Goal: Check status: Check status

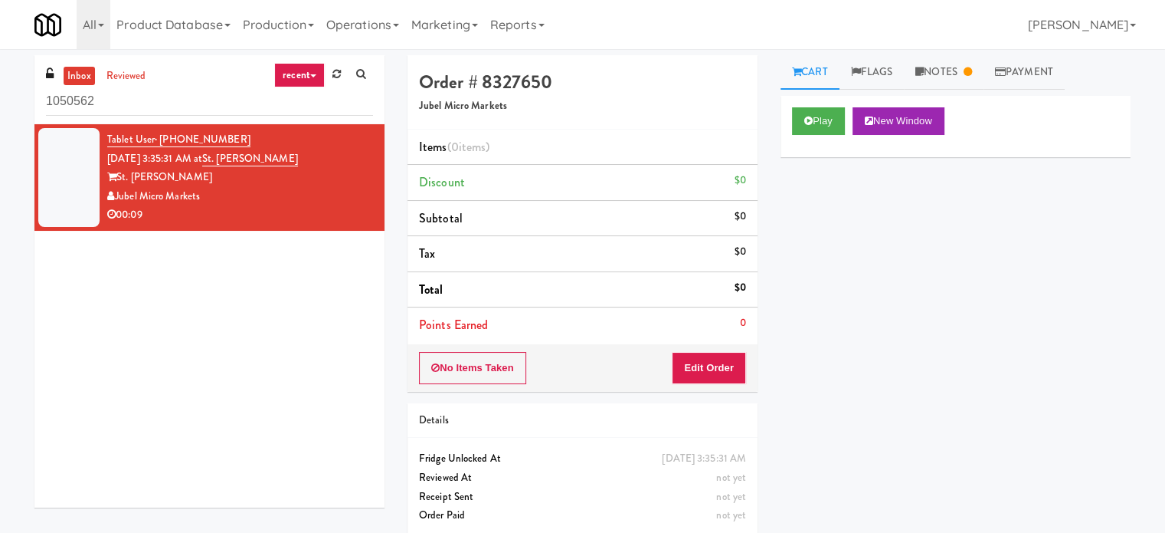
click at [306, 76] on link "recent" at bounding box center [299, 75] width 51 height 25
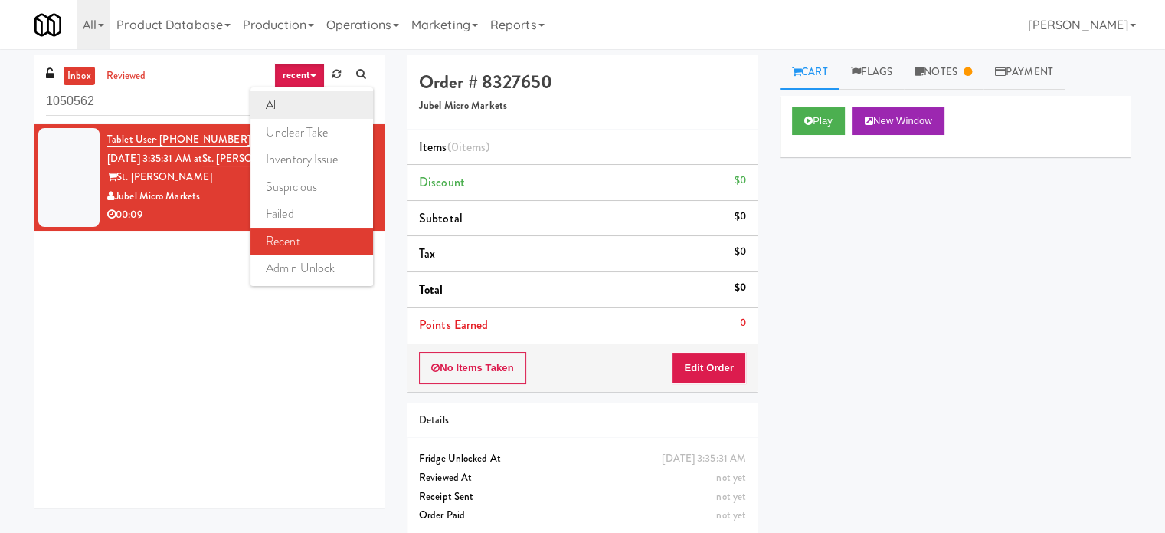
click at [286, 100] on link "all" at bounding box center [312, 105] width 123 height 28
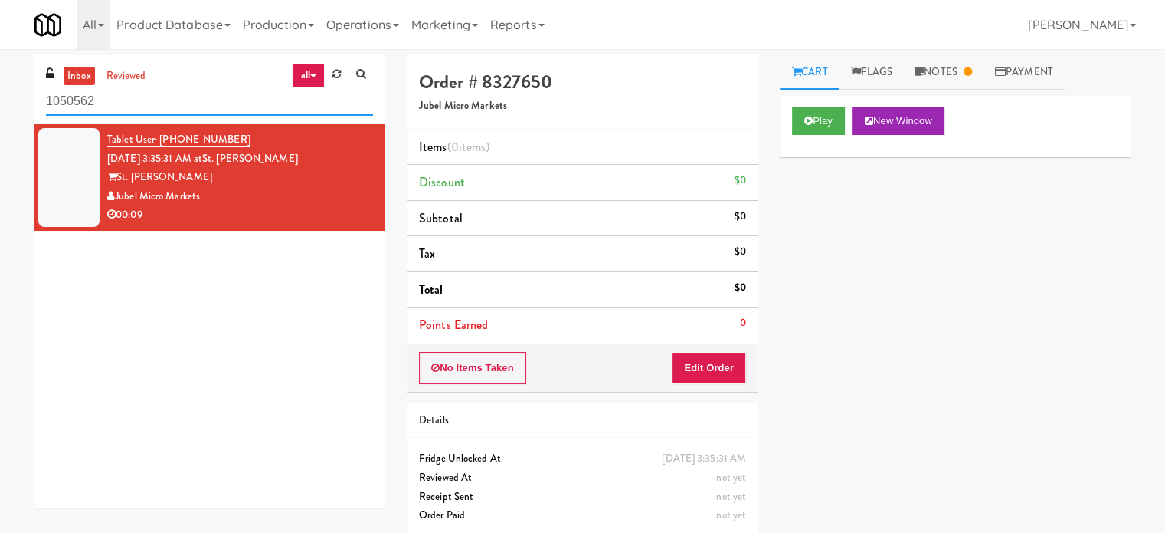
drag, startPoint x: 79, startPoint y: 102, endPoint x: 28, endPoint y: 100, distance: 51.4
click at [28, 100] on div "inbox reviewed all all unclear take inventory issue suspicious failed recent ad…" at bounding box center [209, 287] width 373 height 464
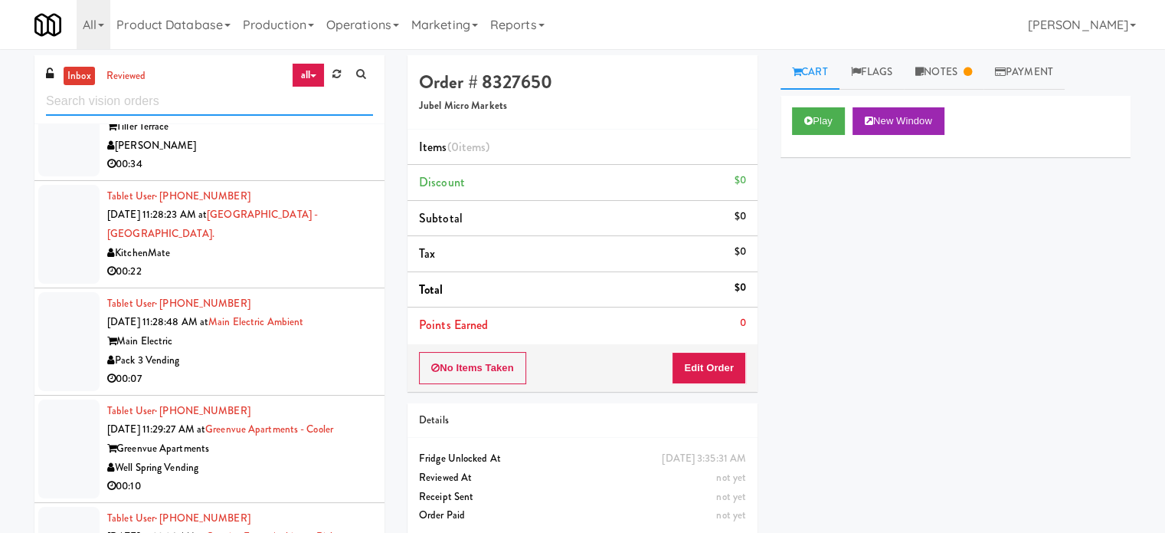
scroll to position [3856, 0]
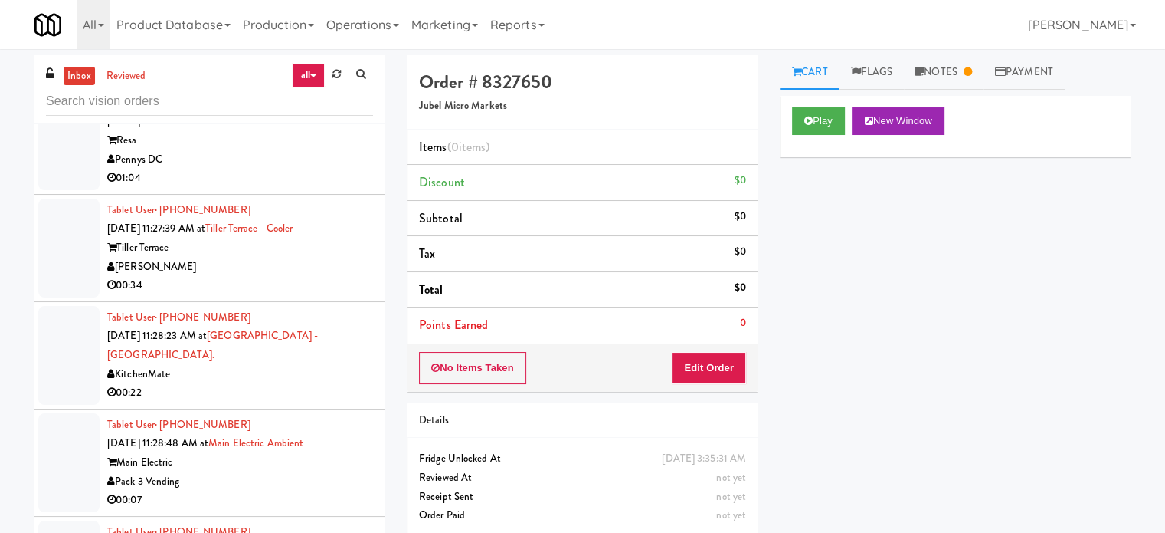
click at [809, 370] on div "Play New Window Primary Flag Clear Flag if unable to determine what was taken o…" at bounding box center [956, 383] width 350 height 575
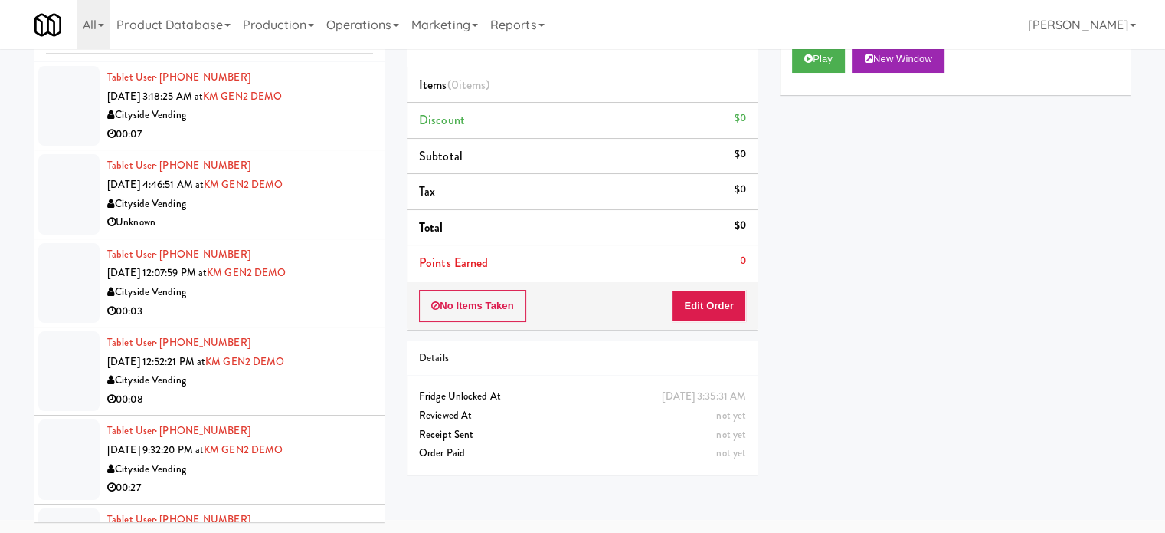
scroll to position [0, 0]
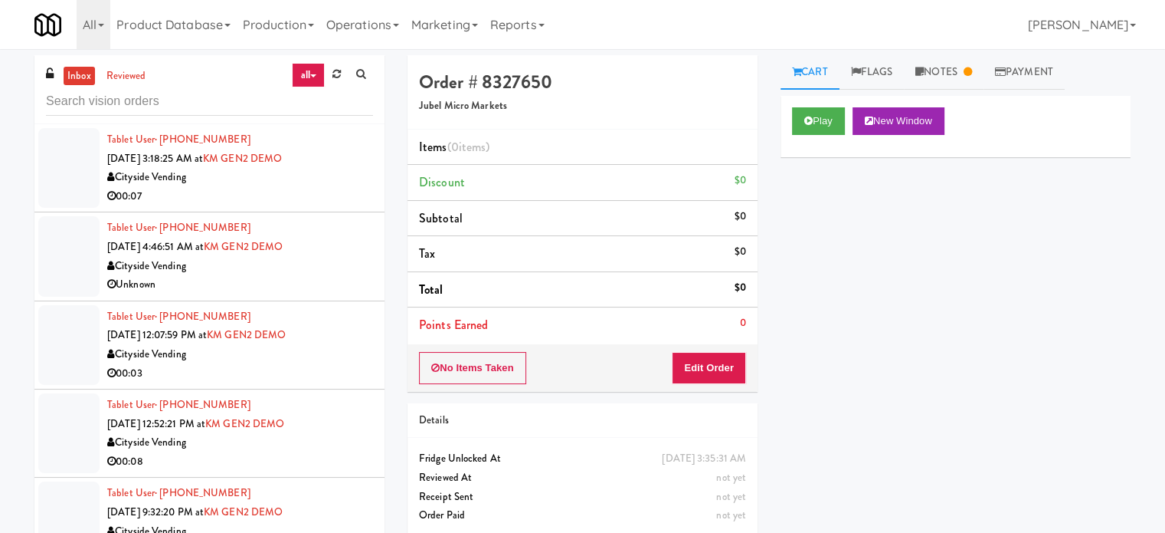
drag, startPoint x: 840, startPoint y: 330, endPoint x: 854, endPoint y: 331, distance: 14.6
click at [854, 331] on div "Play New Window Primary Flag Clear Flag if unable to determine what was taken o…" at bounding box center [956, 383] width 350 height 575
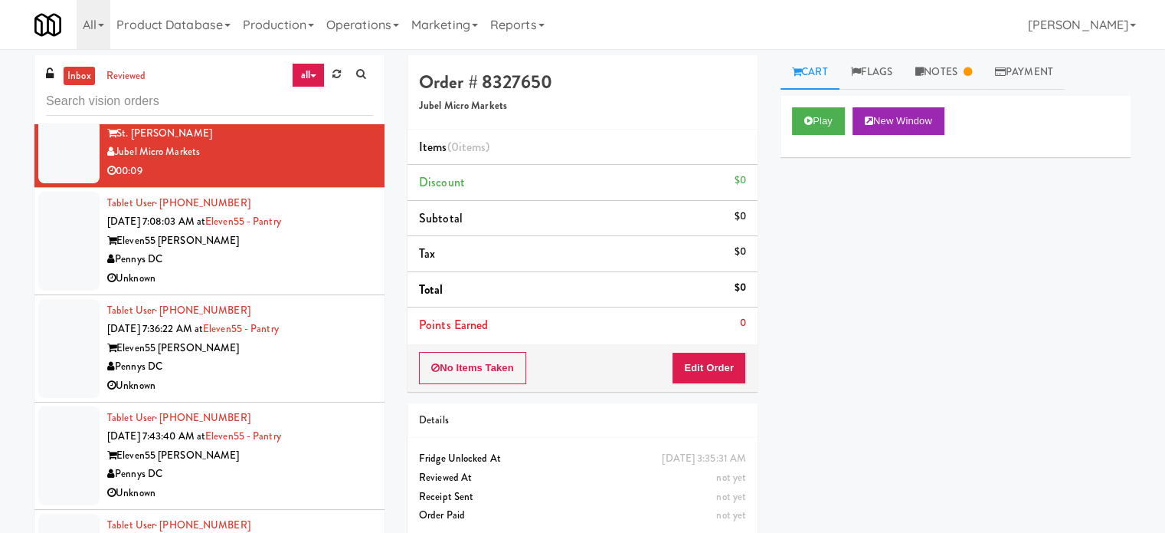
scroll to position [2682, 0]
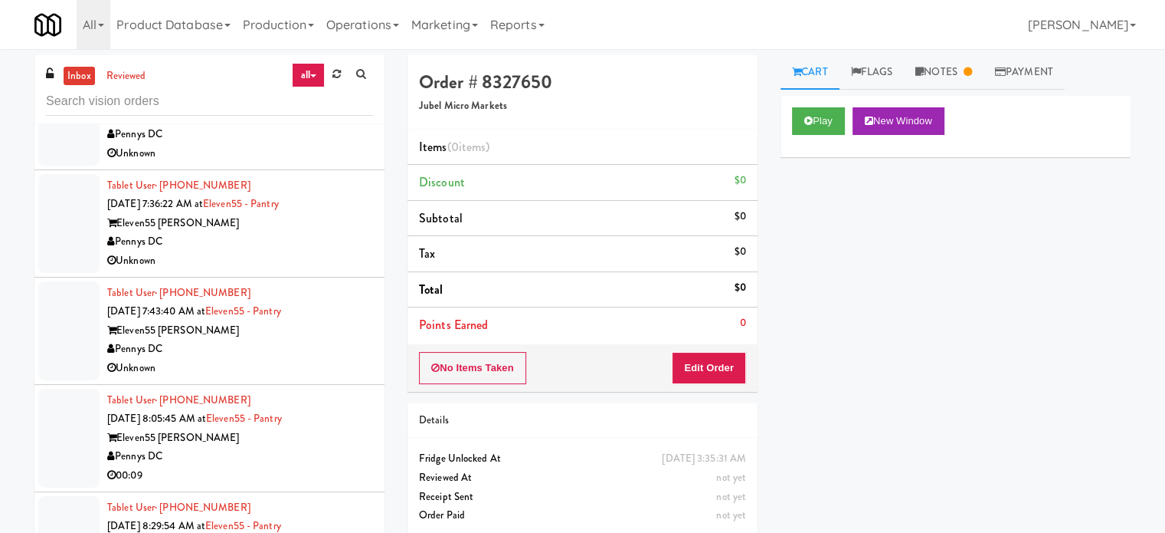
click at [271, 339] on div "Pennys DC" at bounding box center [240, 348] width 266 height 19
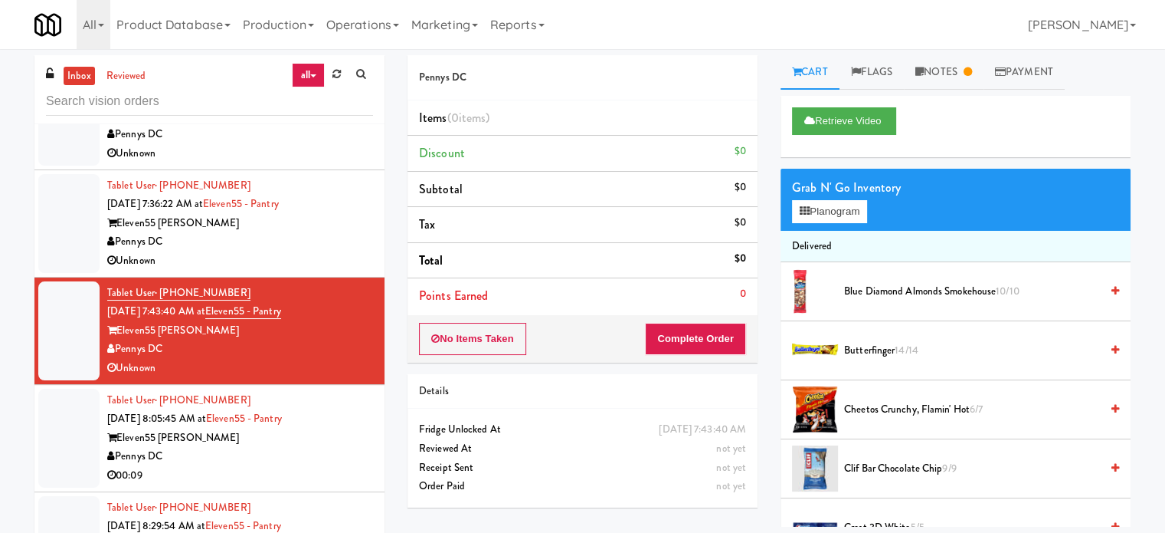
scroll to position [2835, 0]
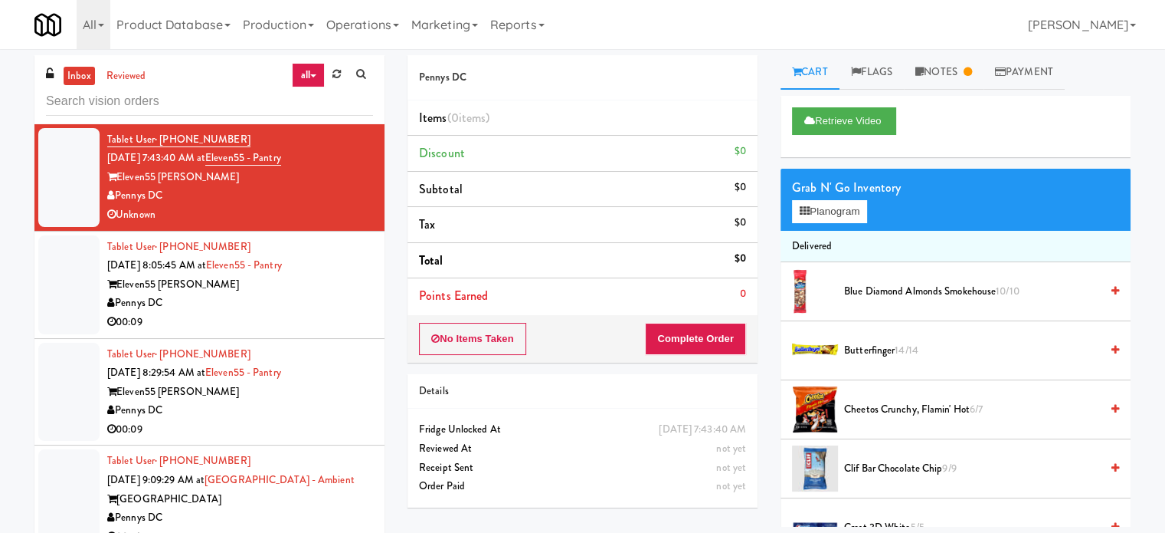
click at [288, 318] on div "00:09" at bounding box center [240, 322] width 266 height 19
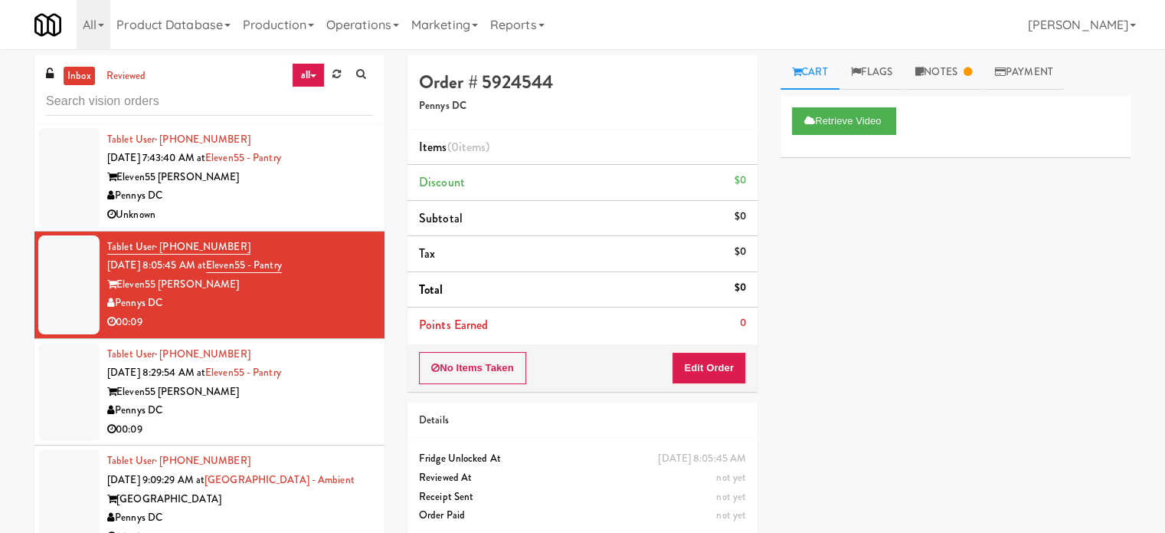
click at [293, 382] on div "Eleven55 [PERSON_NAME]" at bounding box center [240, 391] width 266 height 19
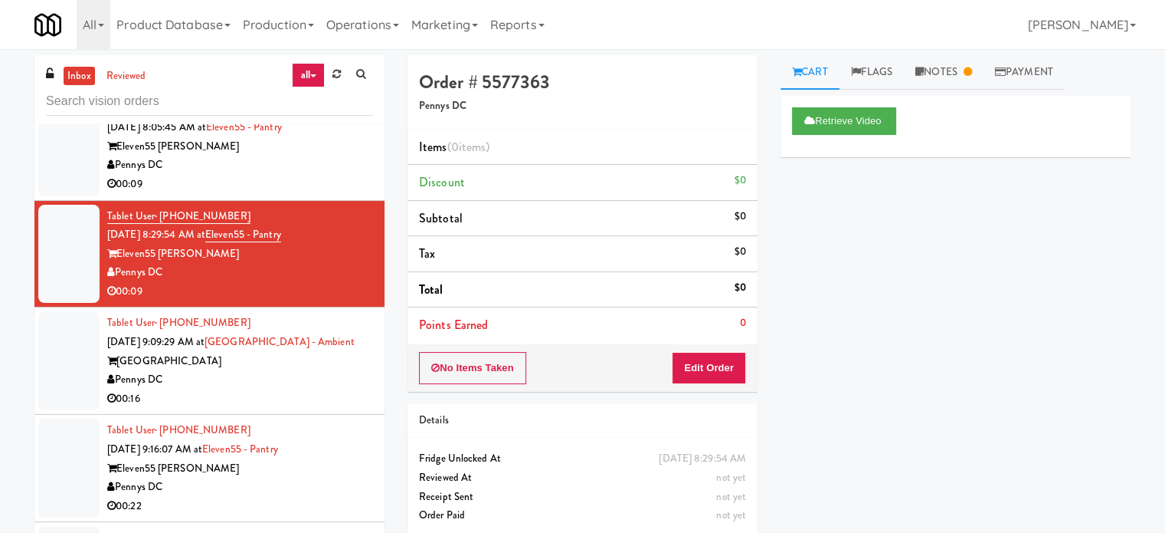
scroll to position [2988, 0]
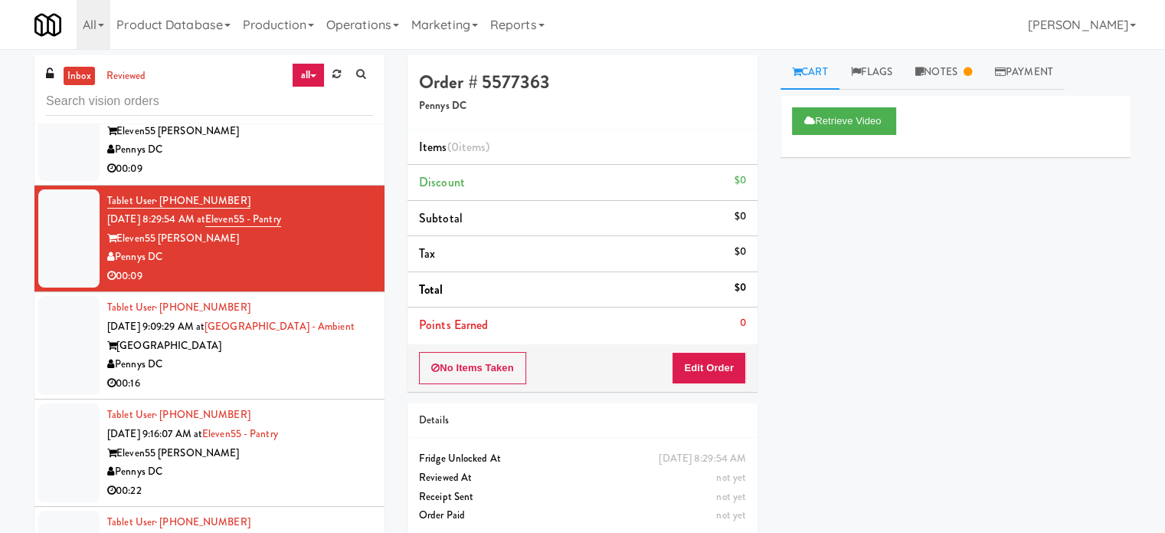
click at [291, 355] on div "Pennys DC" at bounding box center [240, 364] width 266 height 19
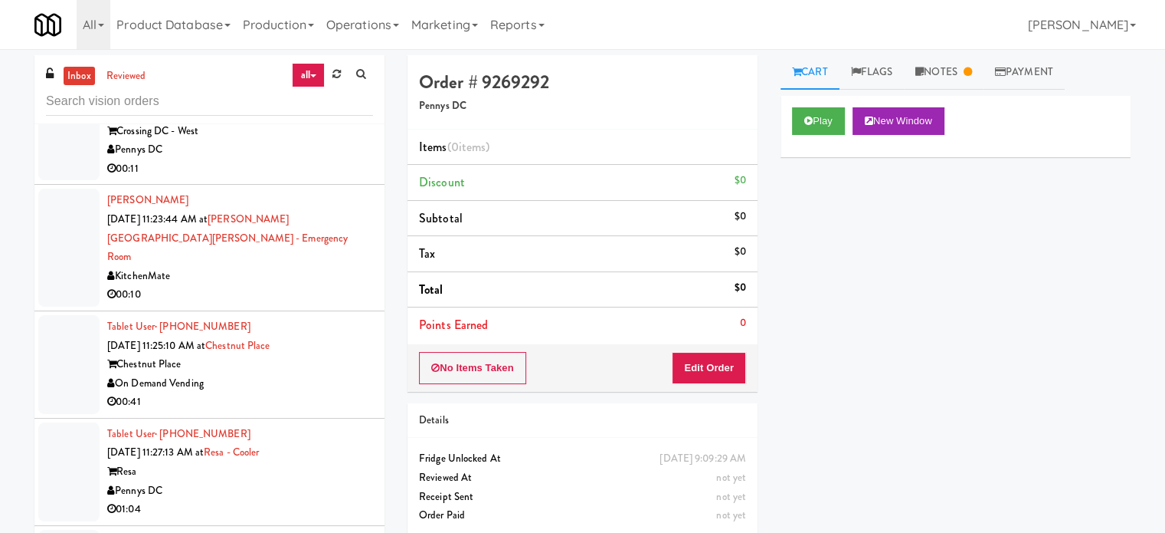
scroll to position [3908, 0]
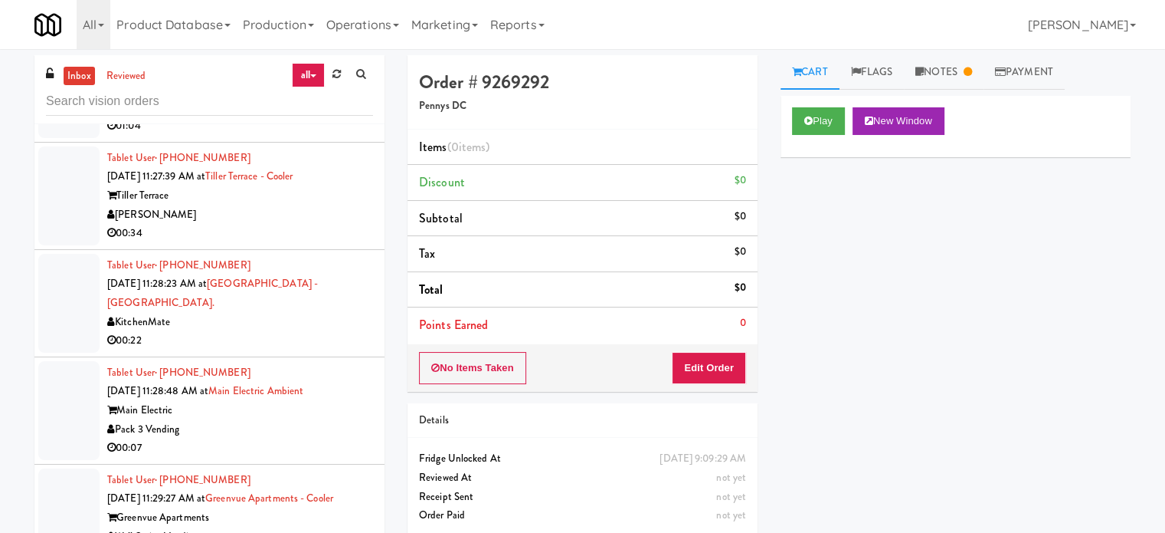
click at [320, 401] on div "Main Electric" at bounding box center [240, 410] width 266 height 19
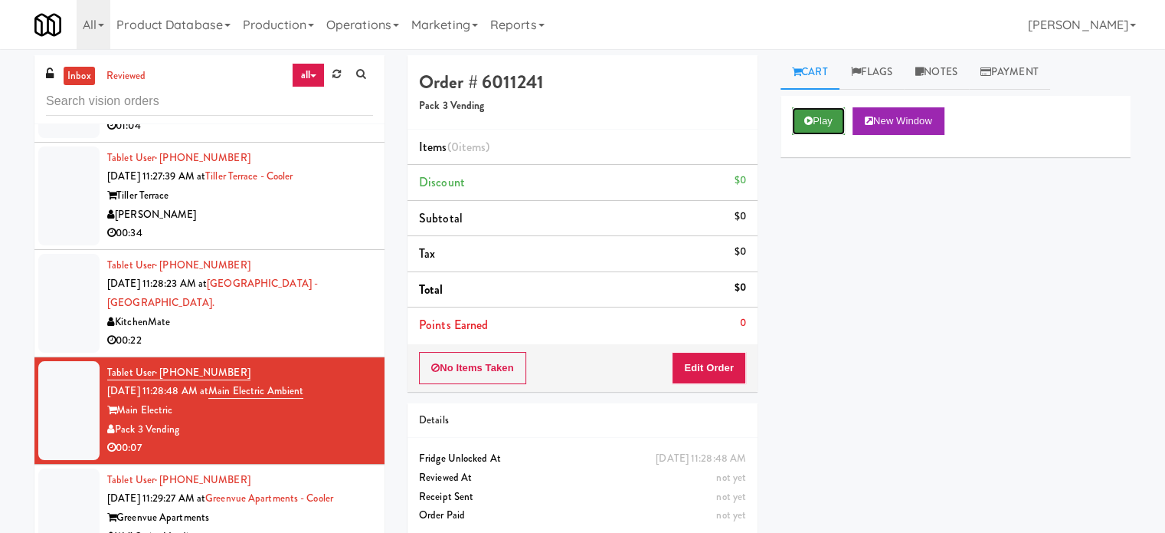
click at [814, 115] on button "Play" at bounding box center [818, 121] width 53 height 28
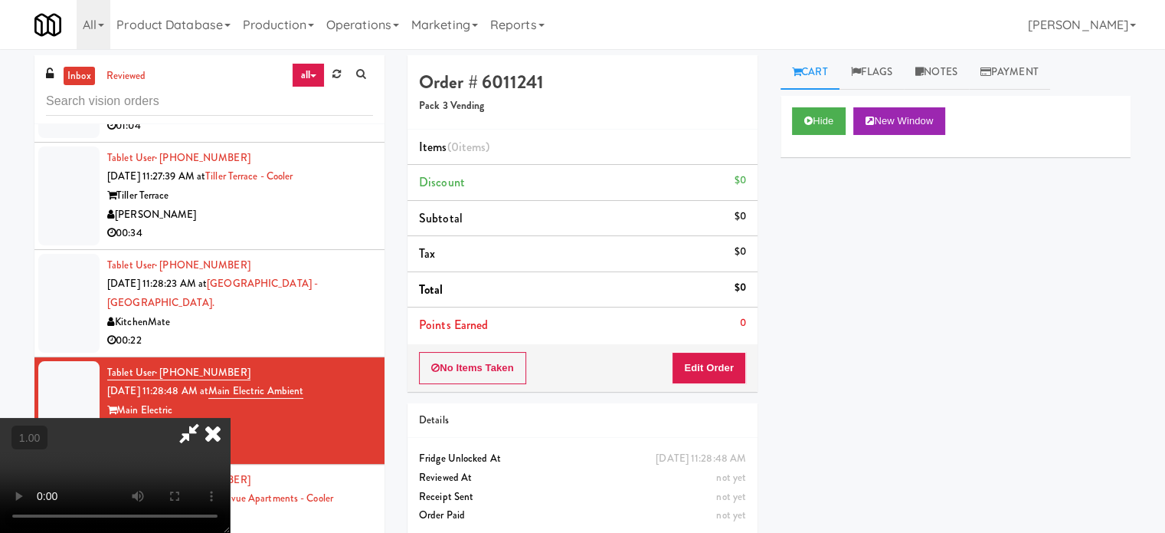
scroll to position [31, 0]
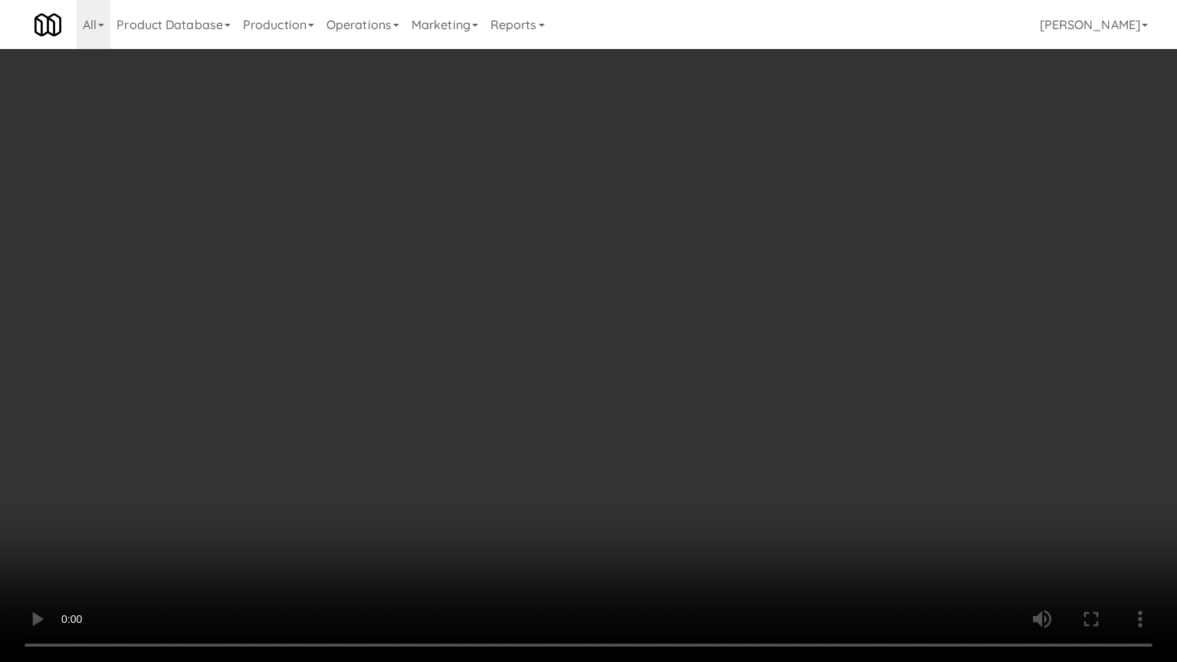
click at [611, 357] on video at bounding box center [588, 331] width 1177 height 662
click at [618, 477] on video at bounding box center [588, 331] width 1177 height 662
click at [428, 444] on video at bounding box center [588, 331] width 1177 height 662
click at [438, 472] on video at bounding box center [588, 331] width 1177 height 662
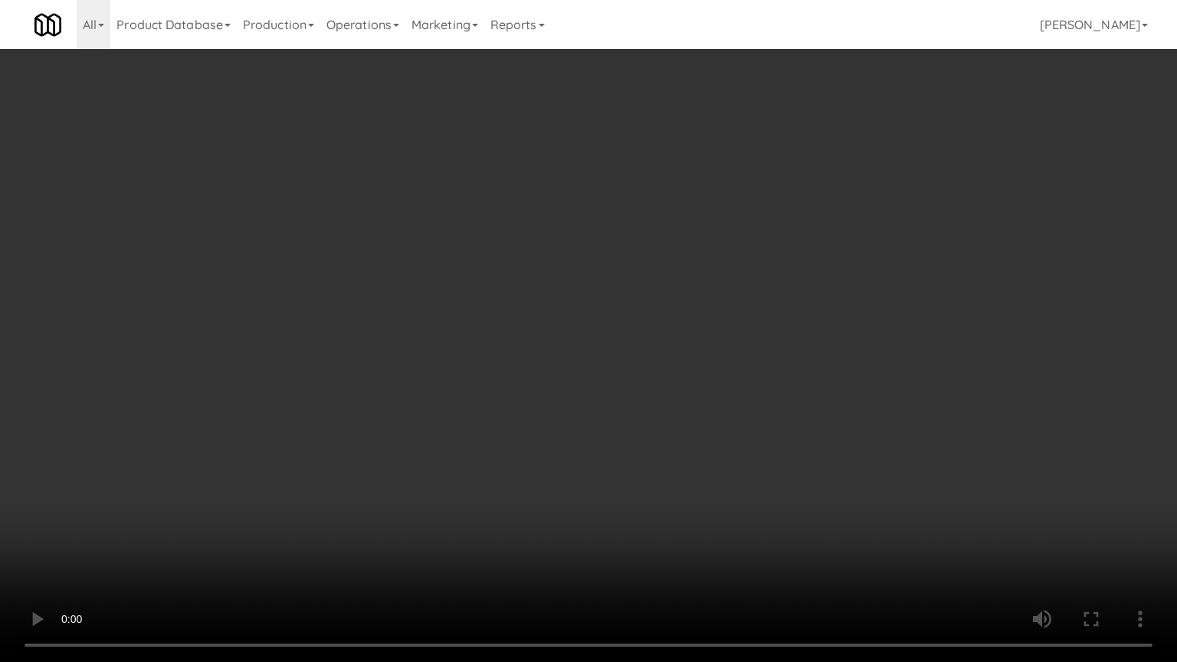
click at [634, 451] on video at bounding box center [588, 331] width 1177 height 662
click at [395, 395] on video at bounding box center [588, 331] width 1177 height 662
click at [601, 468] on video at bounding box center [588, 331] width 1177 height 662
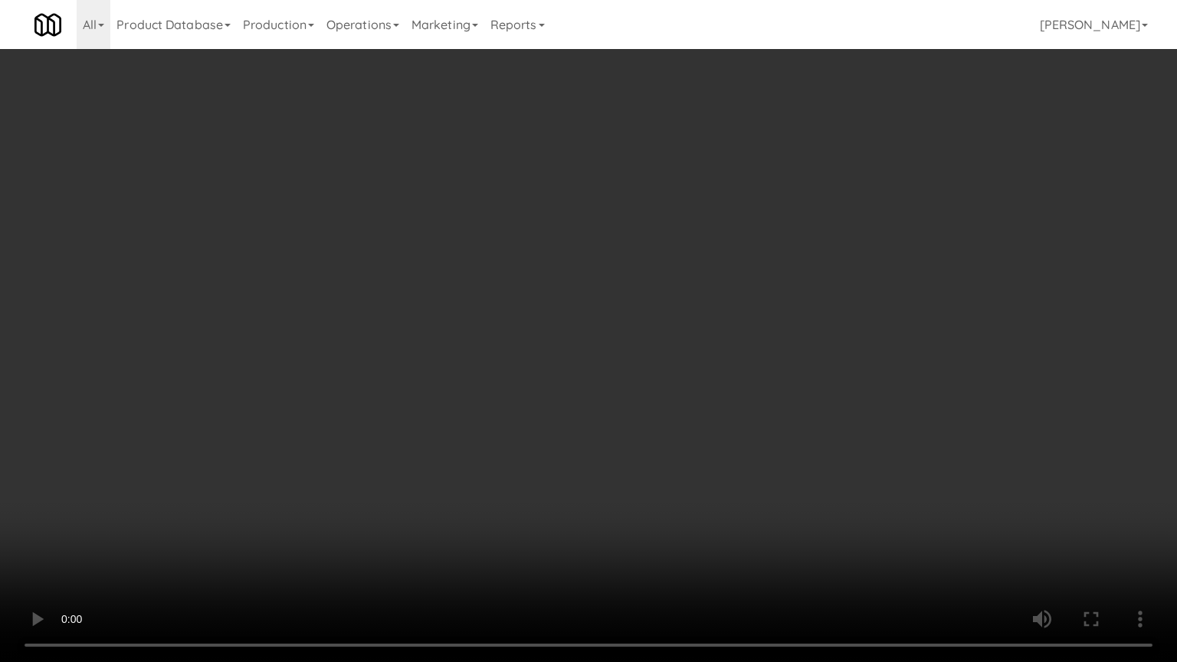
click at [647, 509] on video at bounding box center [588, 331] width 1177 height 662
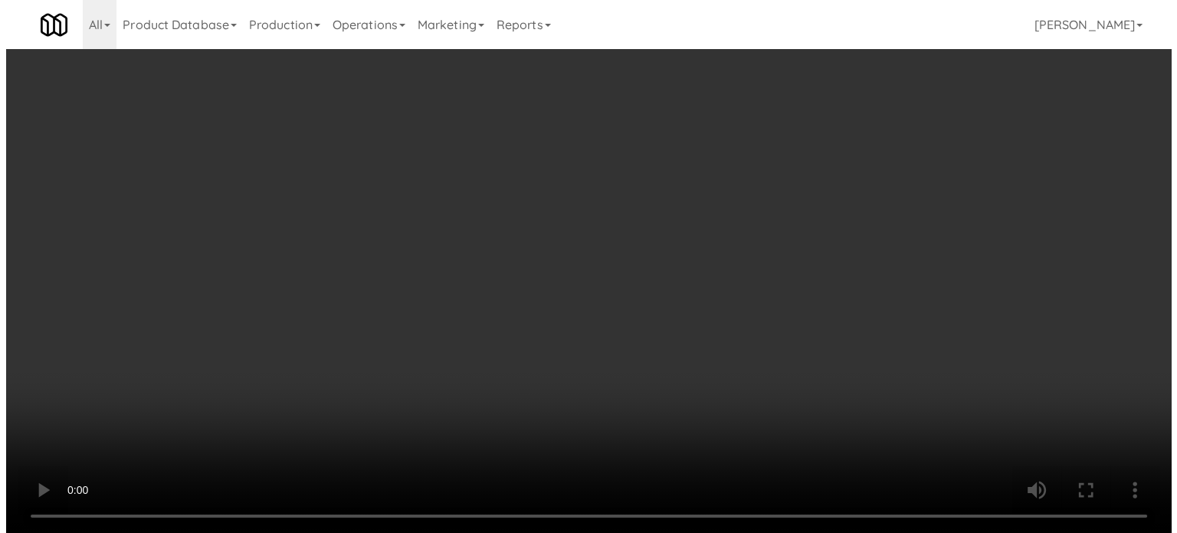
scroll to position [0, 0]
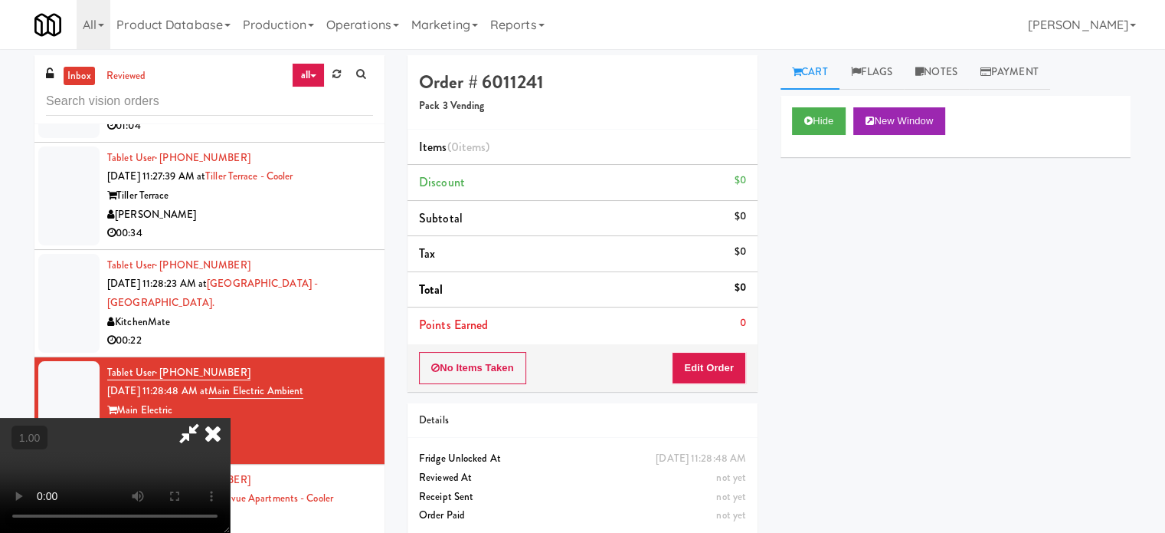
click at [207, 418] on icon at bounding box center [189, 433] width 35 height 31
click at [723, 365] on button "Edit Order" at bounding box center [709, 368] width 74 height 32
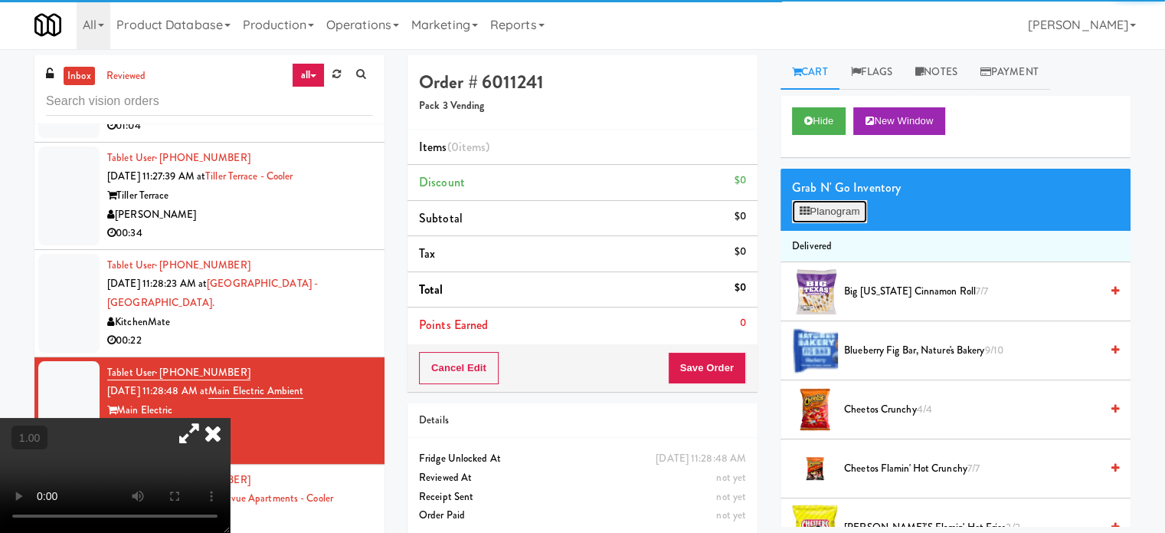
click at [829, 218] on button "Planogram" at bounding box center [829, 211] width 75 height 23
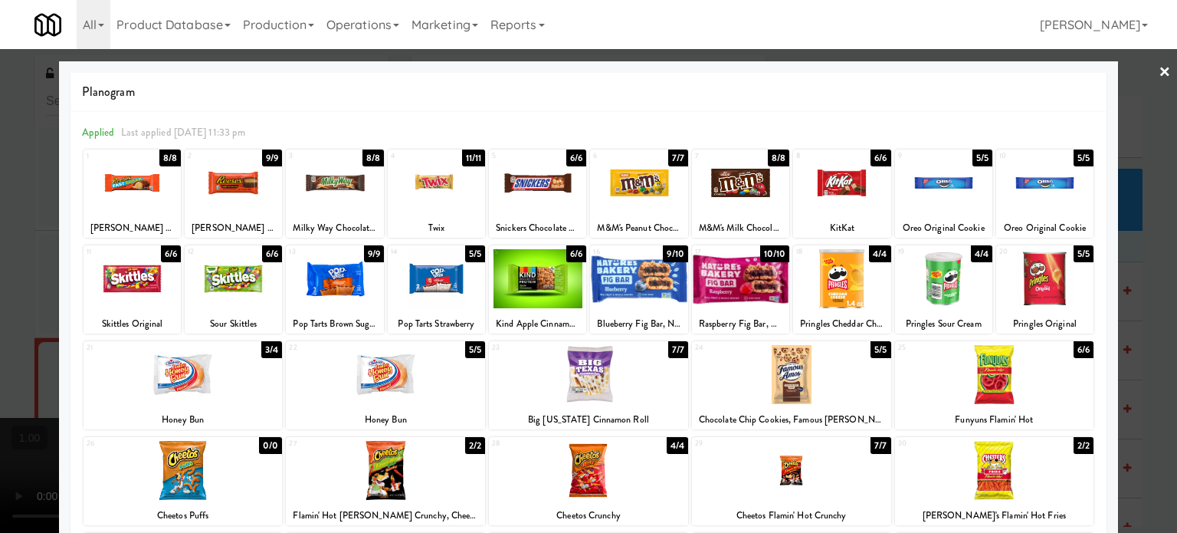
click at [1159, 74] on link "×" at bounding box center [1165, 73] width 12 height 48
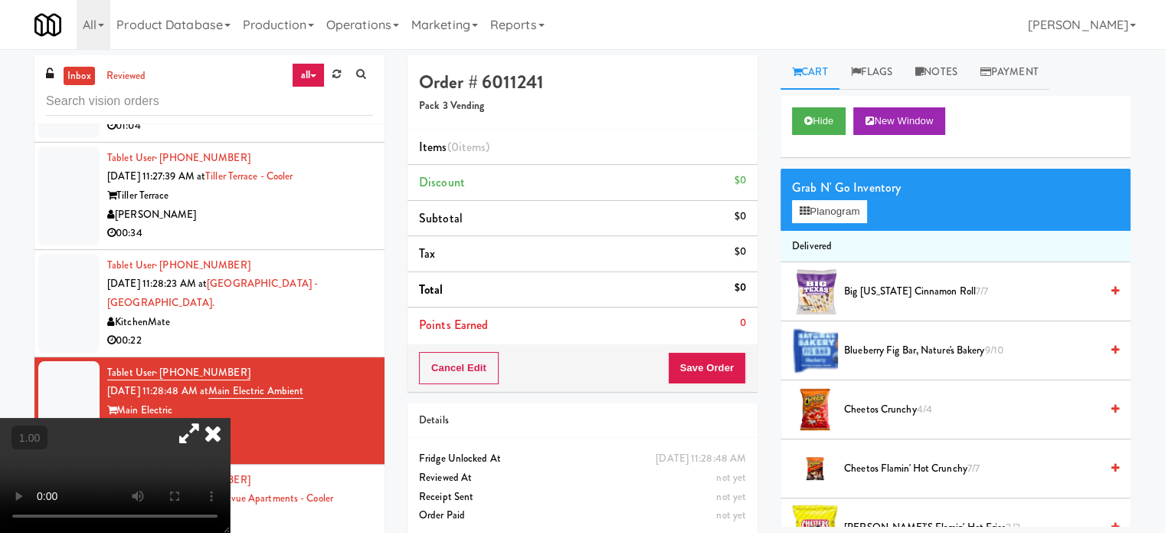
click at [230, 418] on icon at bounding box center [213, 433] width 34 height 31
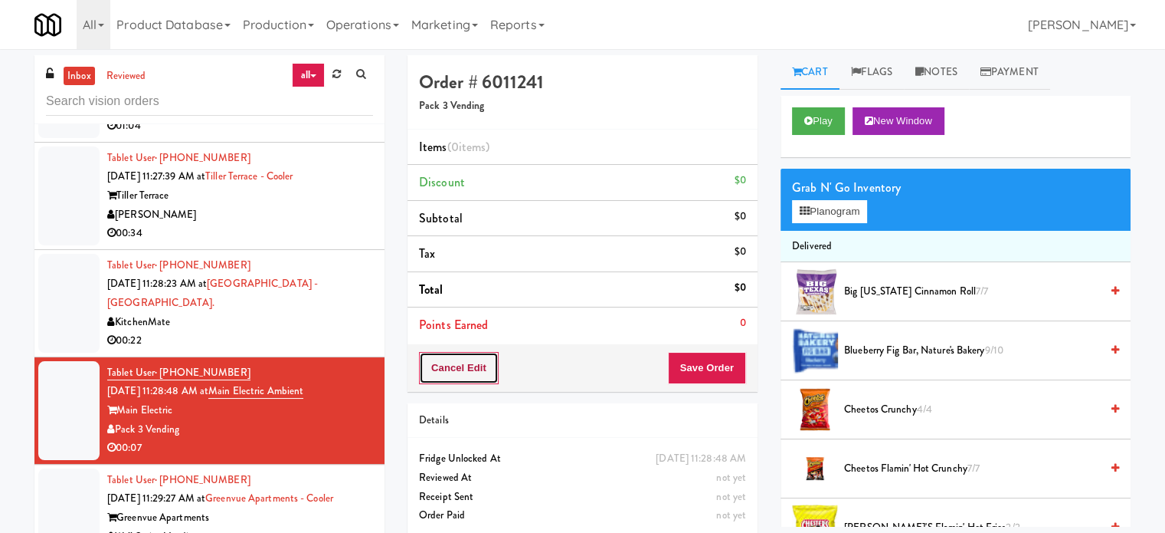
click at [475, 364] on button "Cancel Edit" at bounding box center [459, 368] width 80 height 32
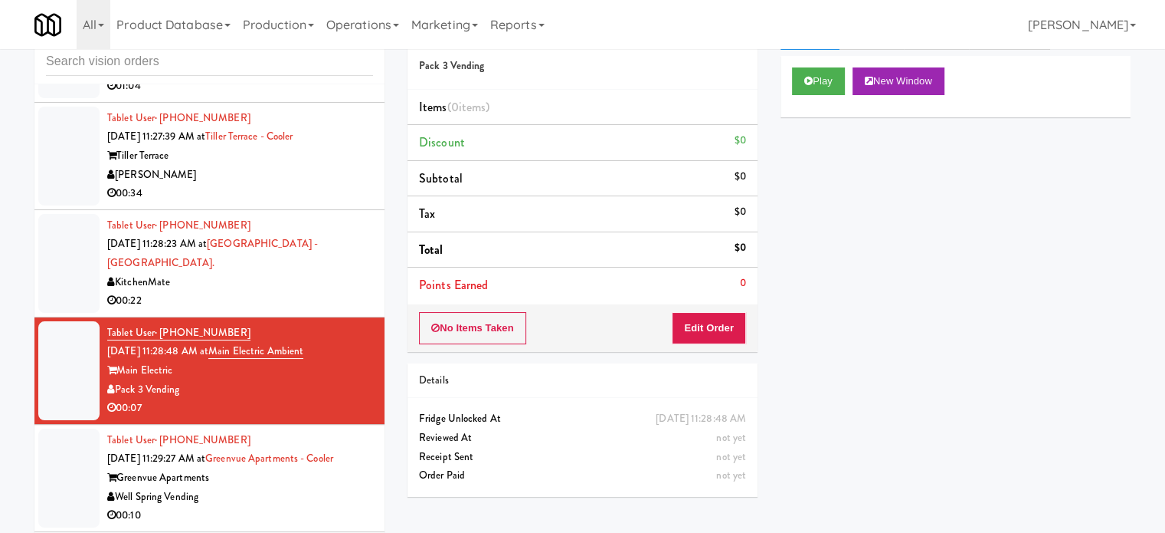
scroll to position [62, 0]
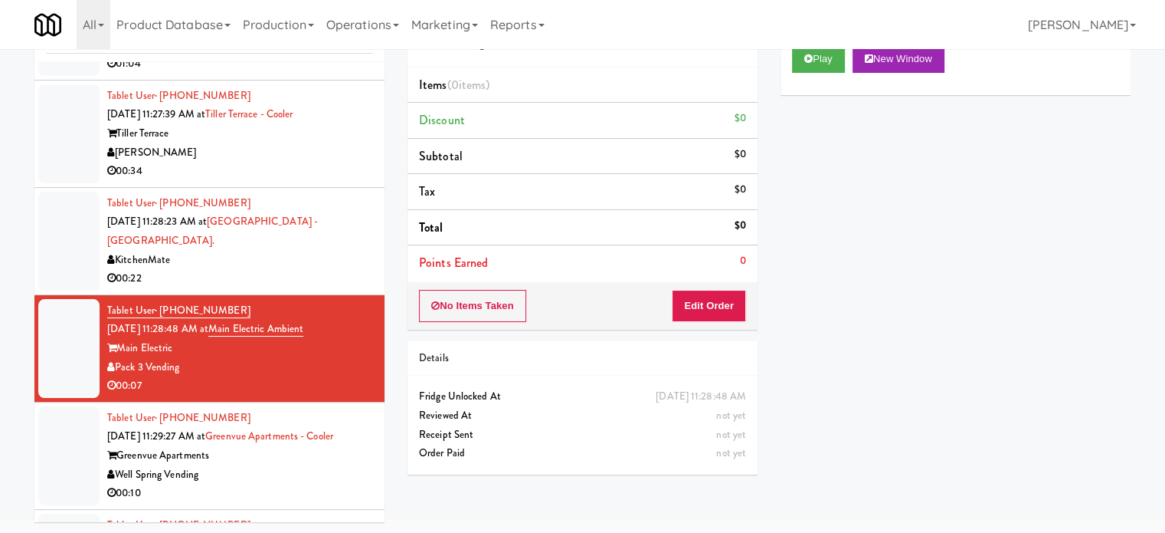
click at [315, 446] on div "Greenvue Apartments" at bounding box center [240, 455] width 266 height 19
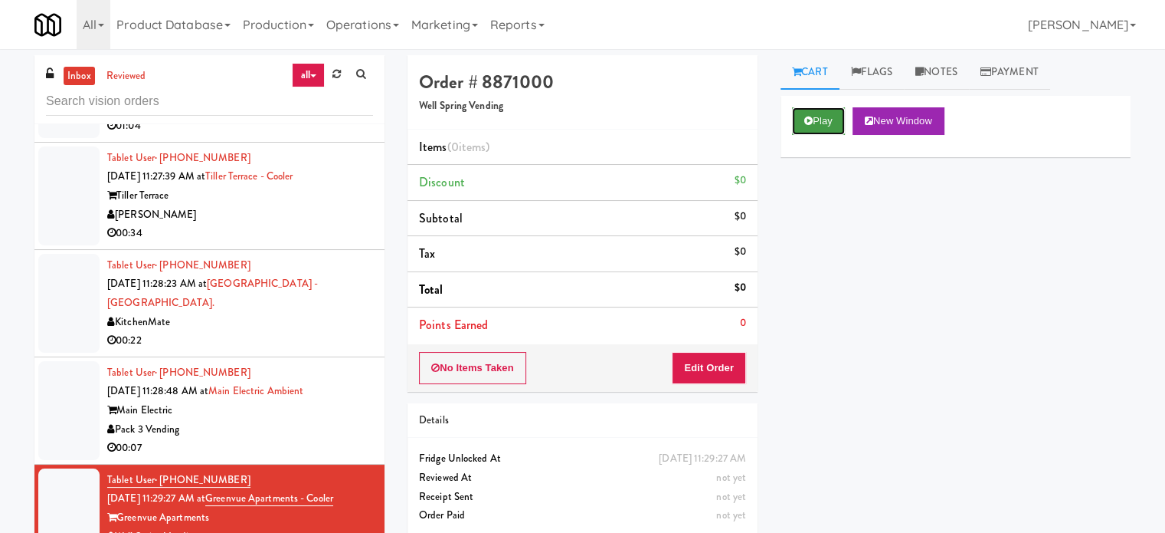
click at [821, 128] on button "Play" at bounding box center [818, 121] width 53 height 28
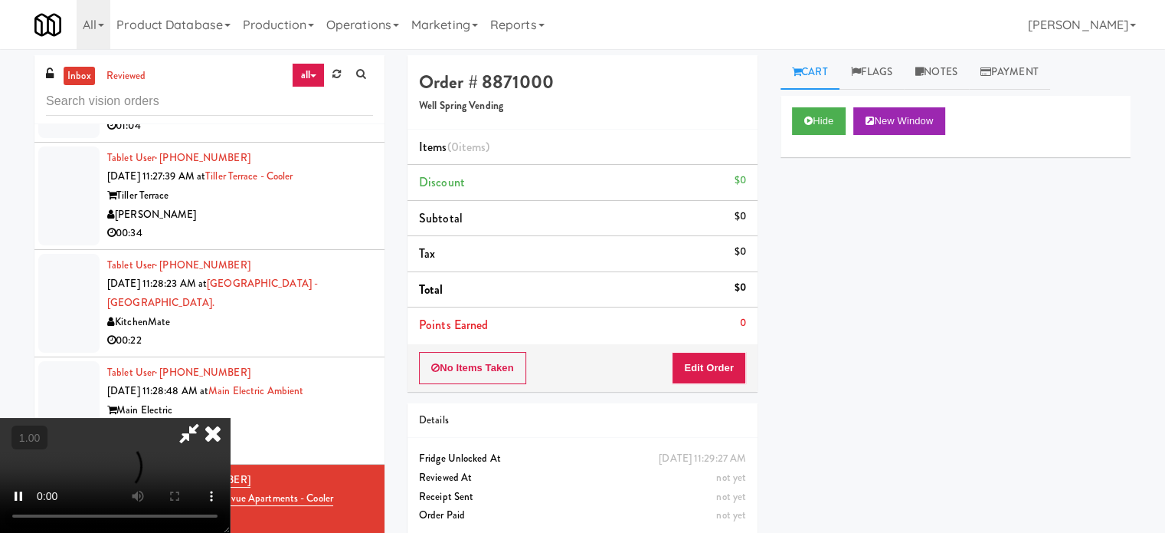
scroll to position [31, 0]
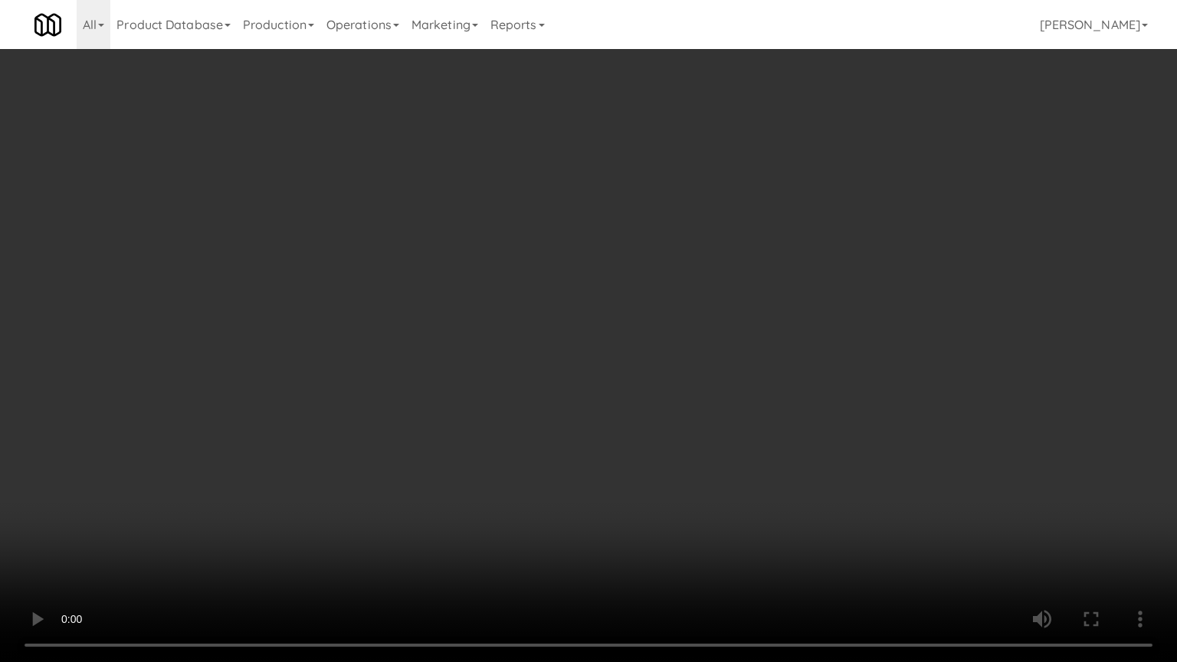
click at [627, 389] on video at bounding box center [588, 331] width 1177 height 662
click at [624, 408] on video at bounding box center [588, 331] width 1177 height 662
click at [624, 407] on video at bounding box center [588, 331] width 1177 height 662
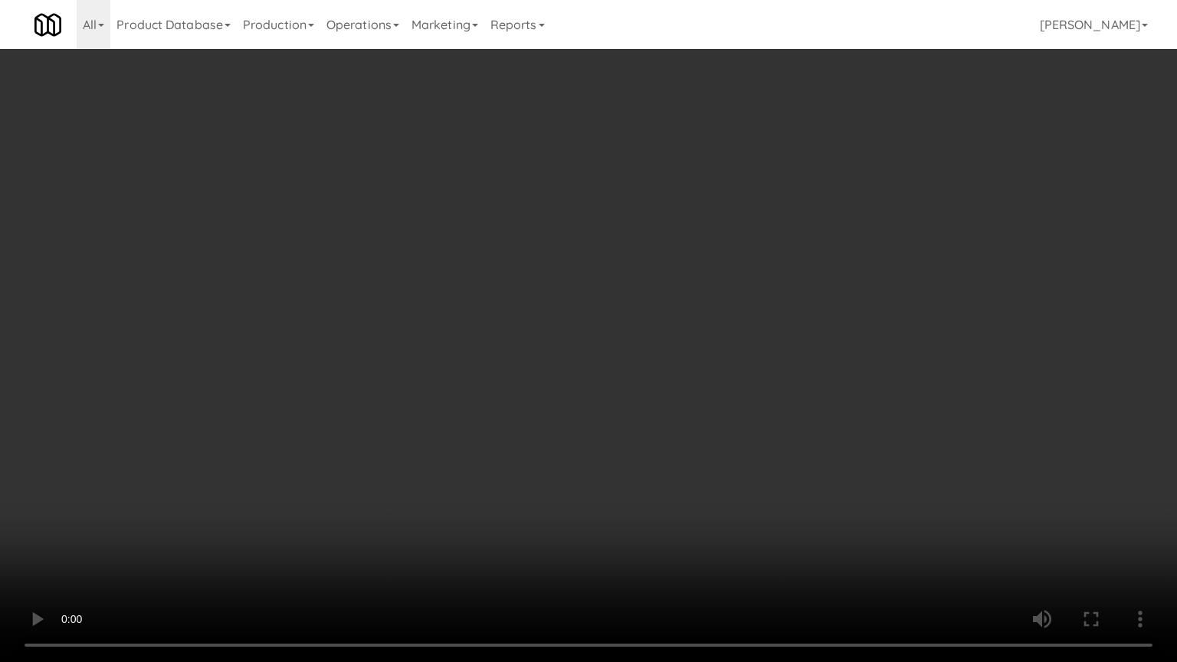
click at [624, 407] on video at bounding box center [588, 331] width 1177 height 662
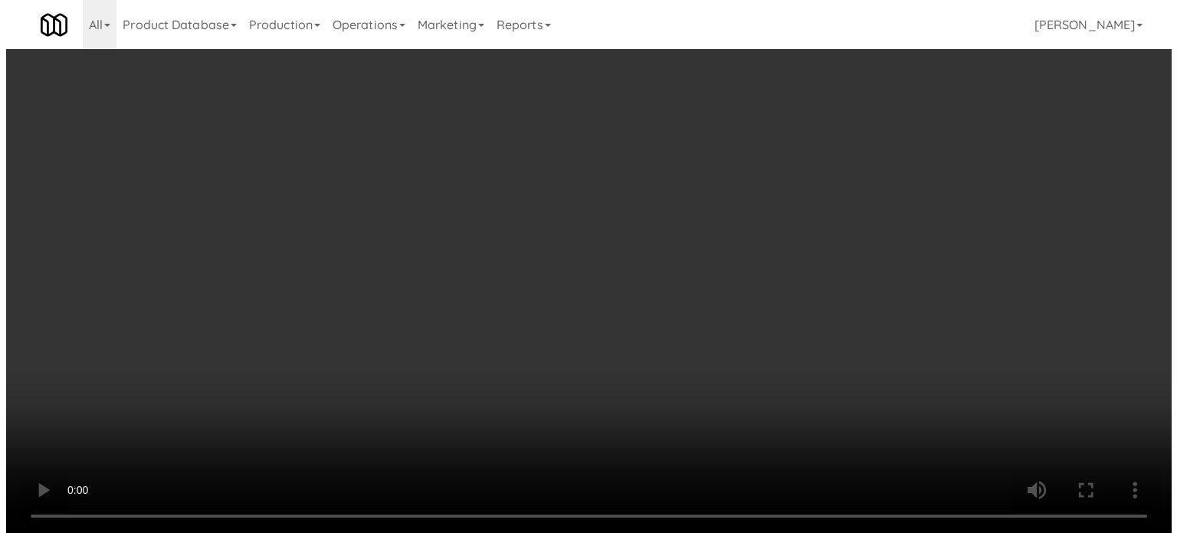
scroll to position [0, 0]
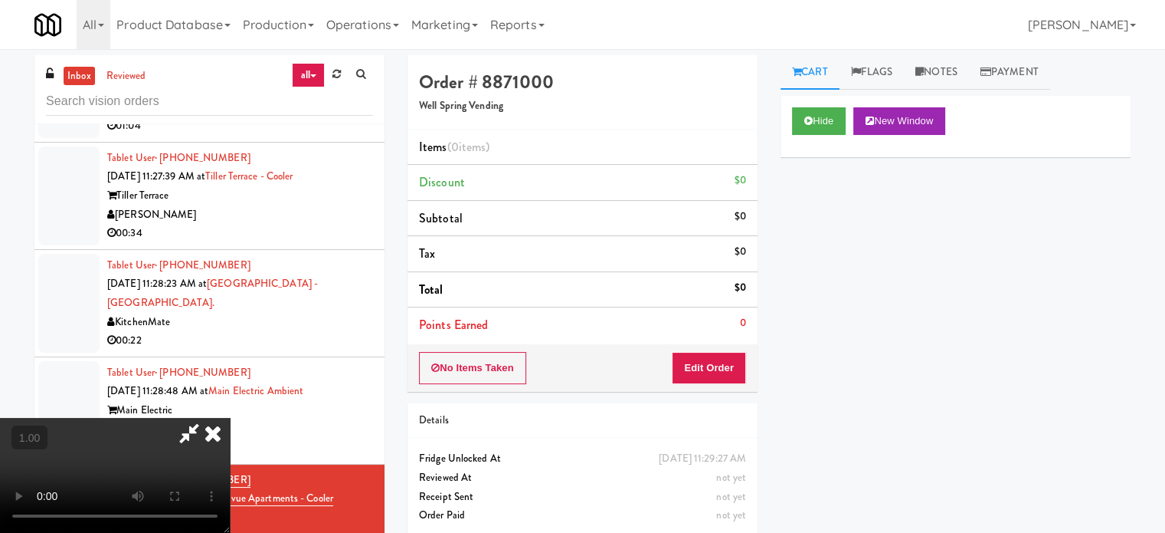
click at [230, 418] on icon at bounding box center [213, 433] width 34 height 31
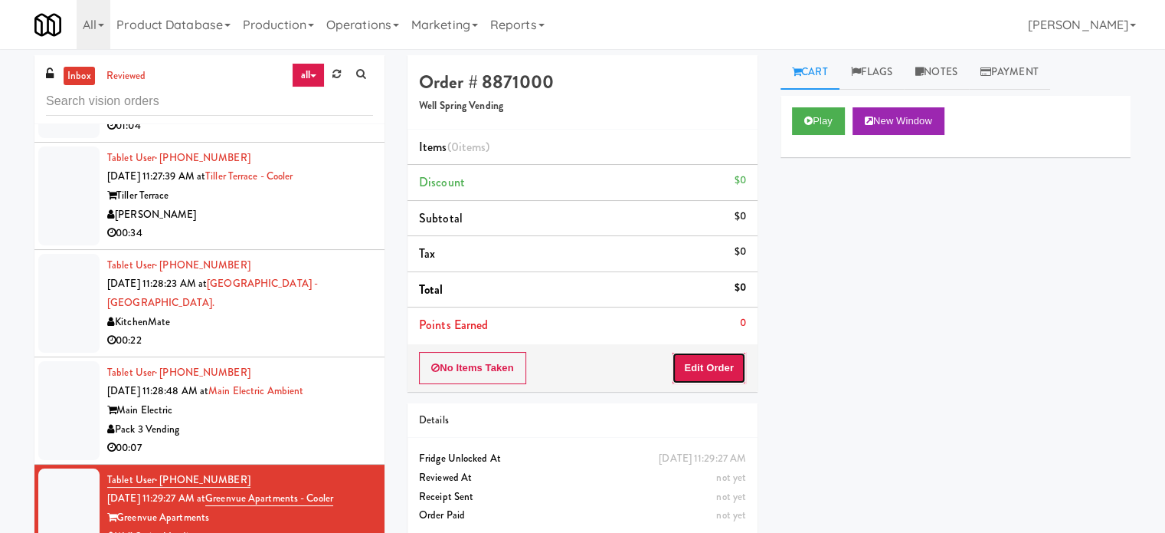
click at [706, 367] on button "Edit Order" at bounding box center [709, 368] width 74 height 32
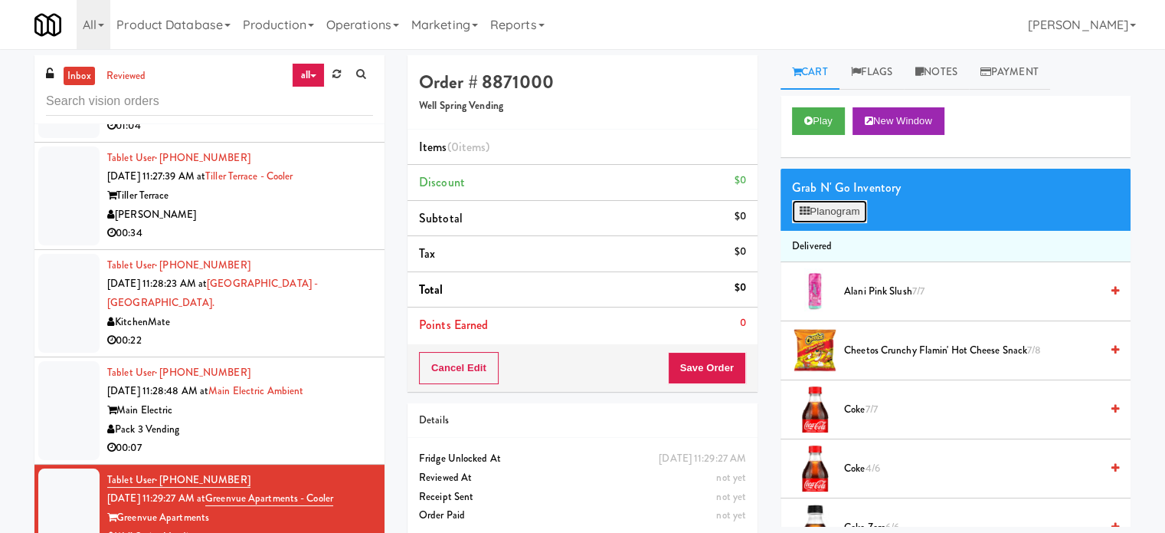
click at [842, 211] on button "Planogram" at bounding box center [829, 211] width 75 height 23
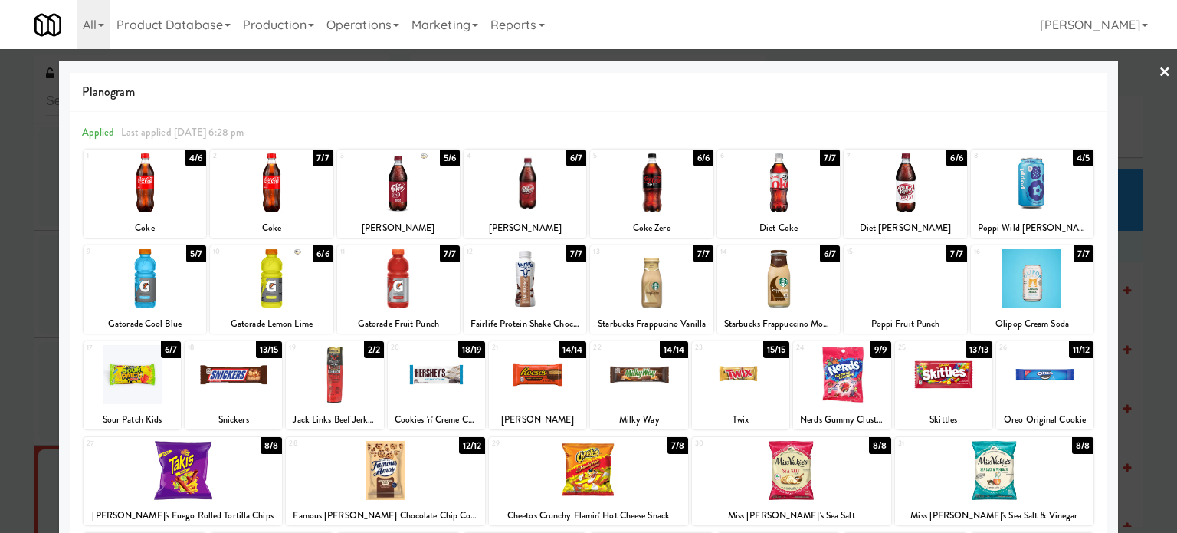
click at [1159, 70] on link "×" at bounding box center [1165, 73] width 12 height 48
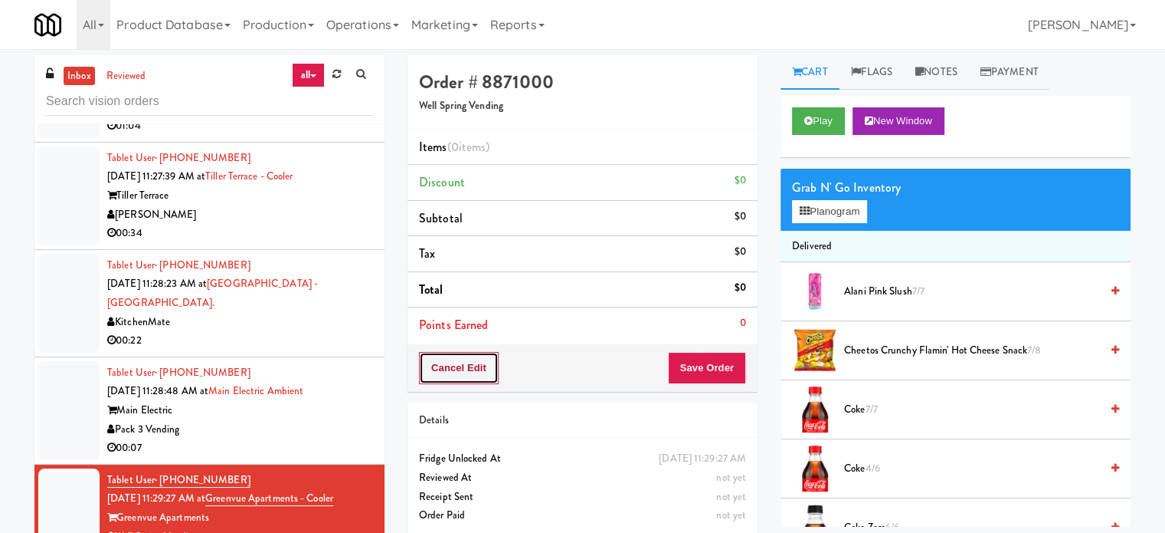
click at [458, 367] on button "Cancel Edit" at bounding box center [459, 368] width 80 height 32
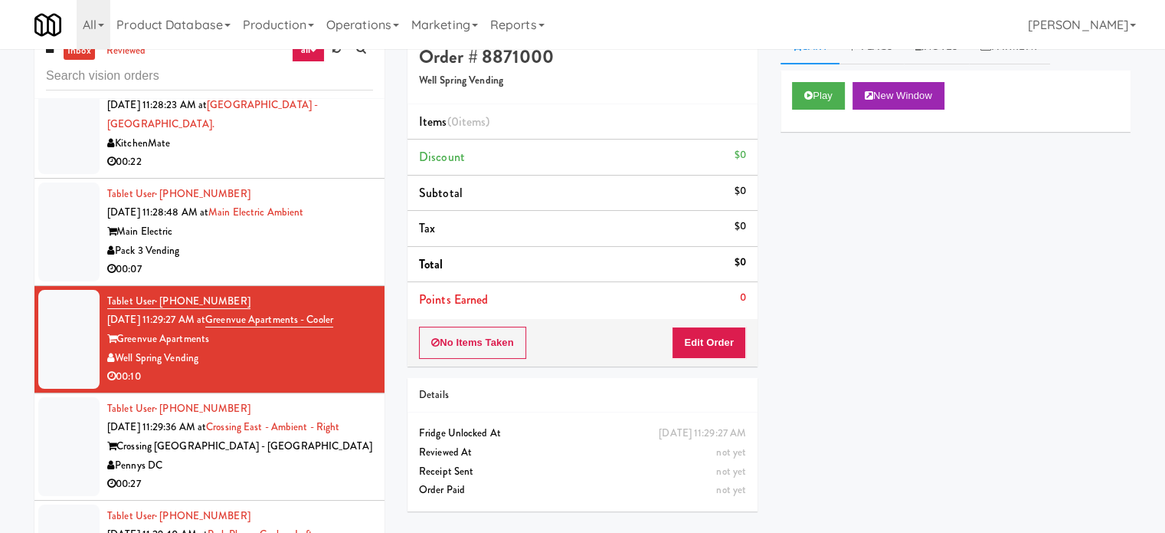
scroll to position [62, 0]
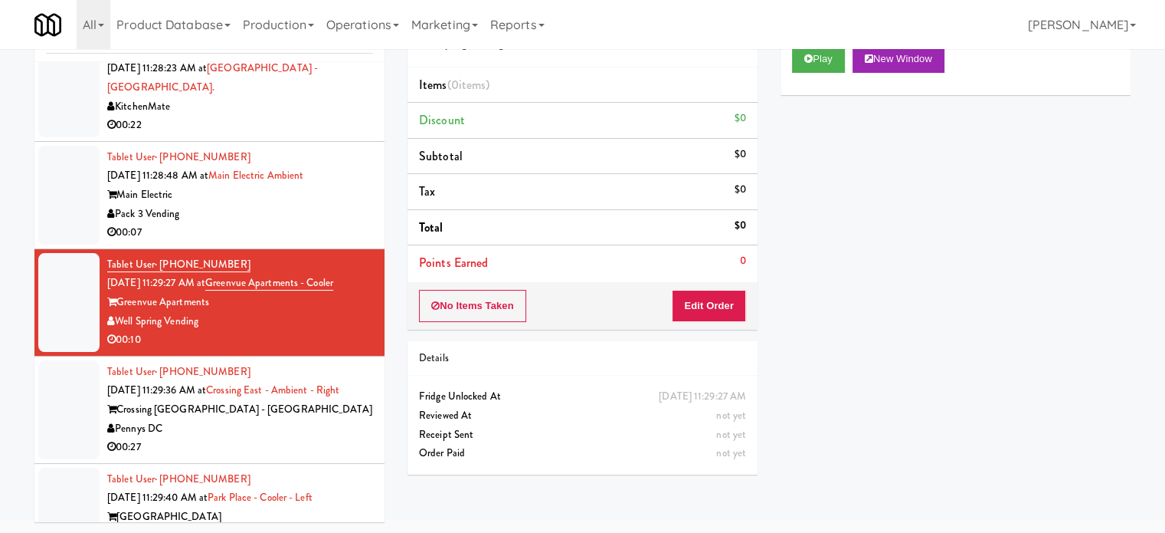
click at [318, 400] on div "Crossing [GEOGRAPHIC_DATA] - [GEOGRAPHIC_DATA]" at bounding box center [240, 409] width 266 height 19
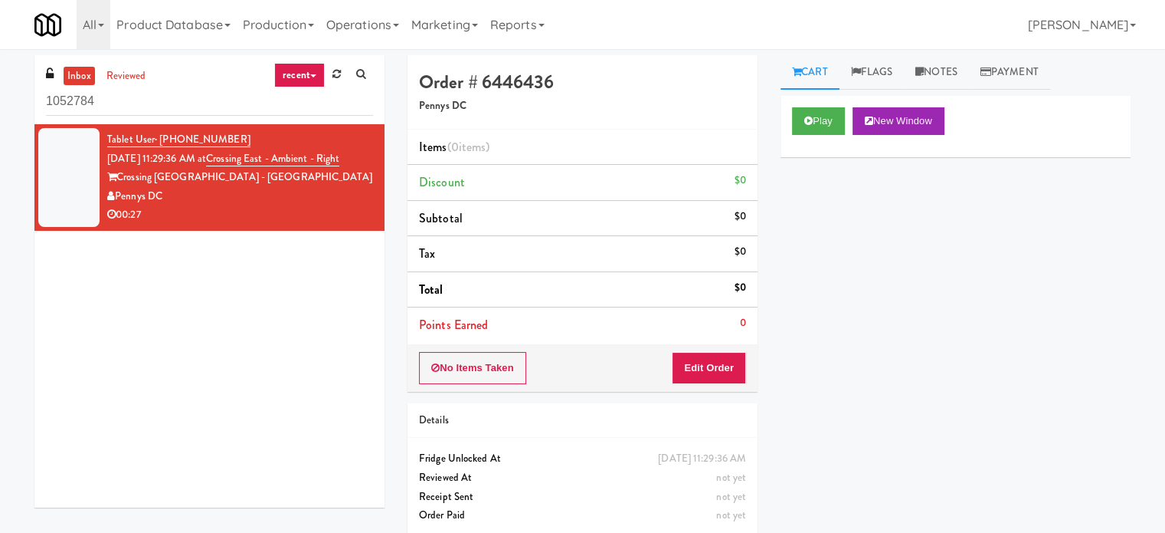
drag, startPoint x: 102, startPoint y: 102, endPoint x: 6, endPoint y: 100, distance: 95.8
click at [6, 100] on div "inbox reviewed recent all unclear take inventory issue suspicious failed recent…" at bounding box center [582, 301] width 1165 height 493
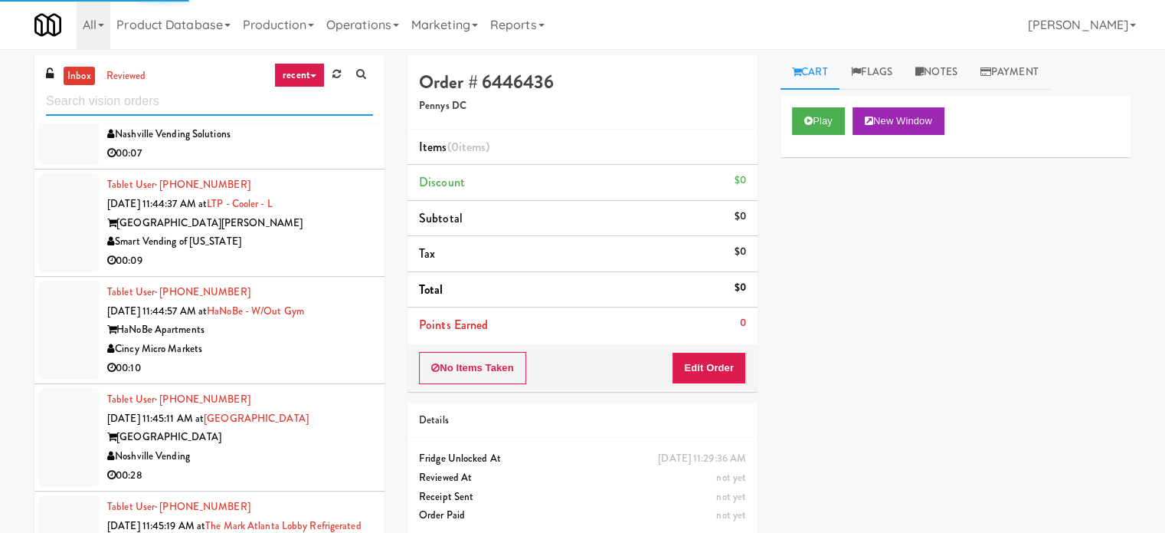
scroll to position [2581, 0]
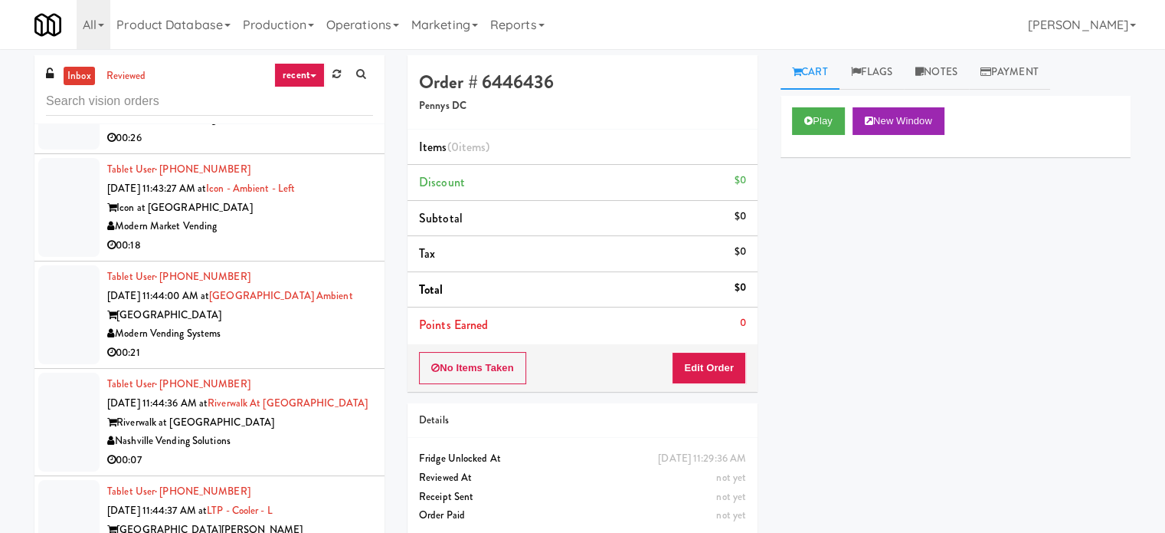
click at [293, 74] on link "recent" at bounding box center [299, 75] width 51 height 25
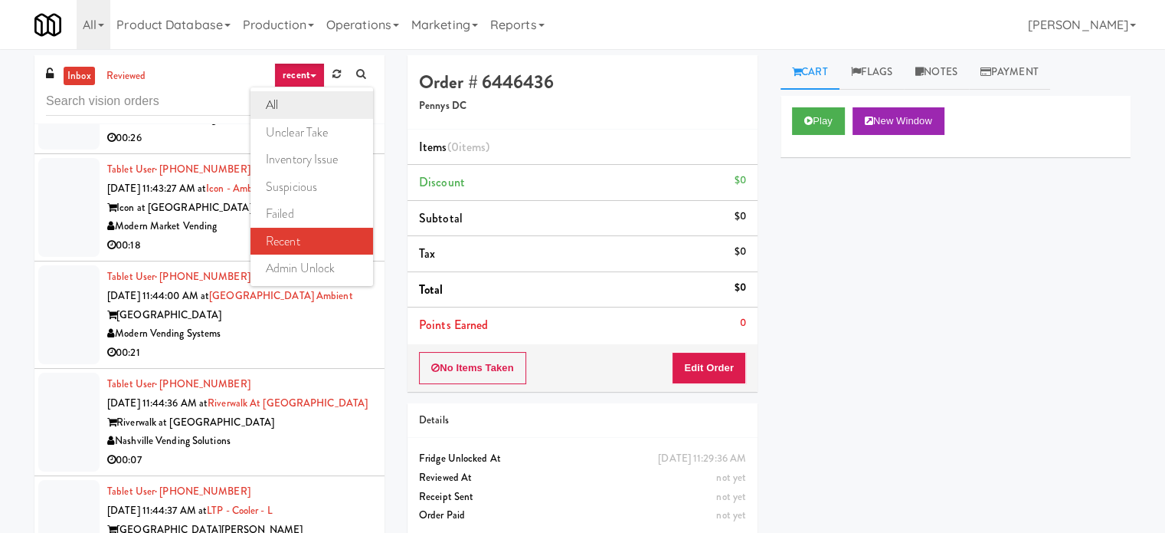
click at [287, 103] on link "all" at bounding box center [312, 105] width 123 height 28
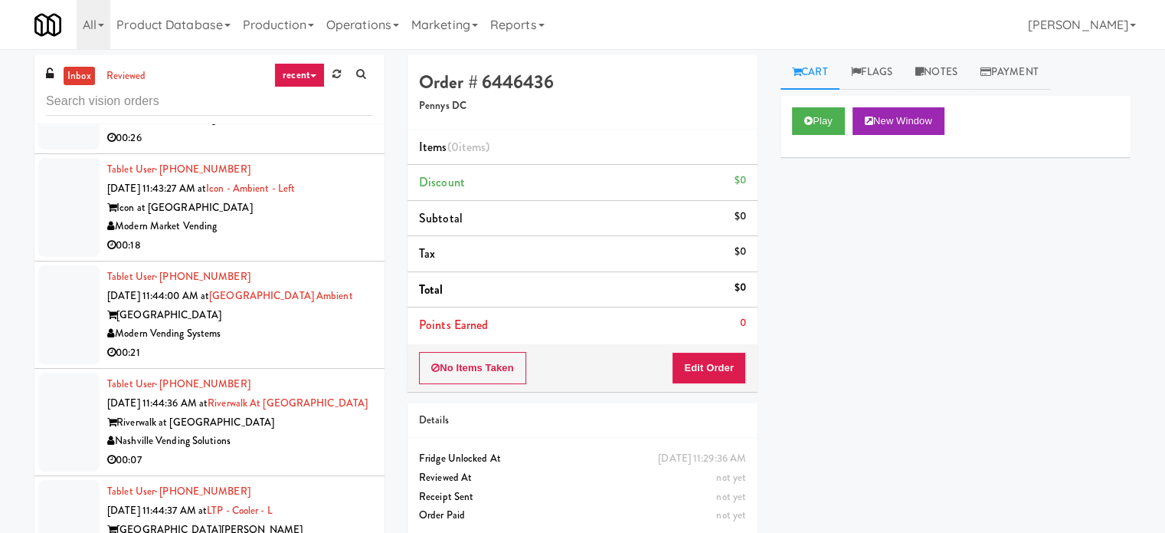
scroll to position [0, 0]
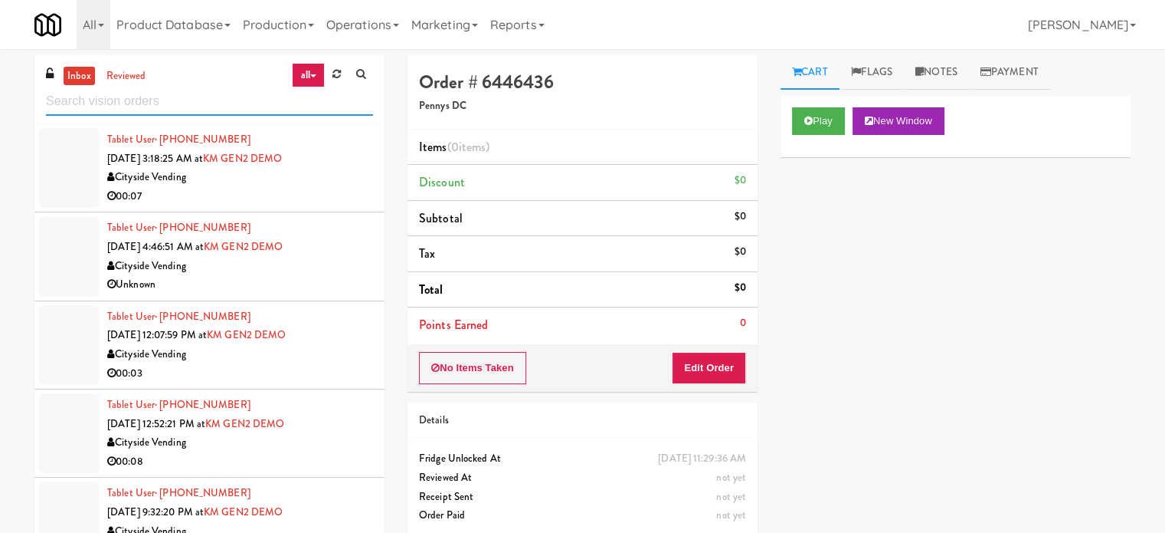
click at [166, 103] on input "text" at bounding box center [209, 101] width 327 height 28
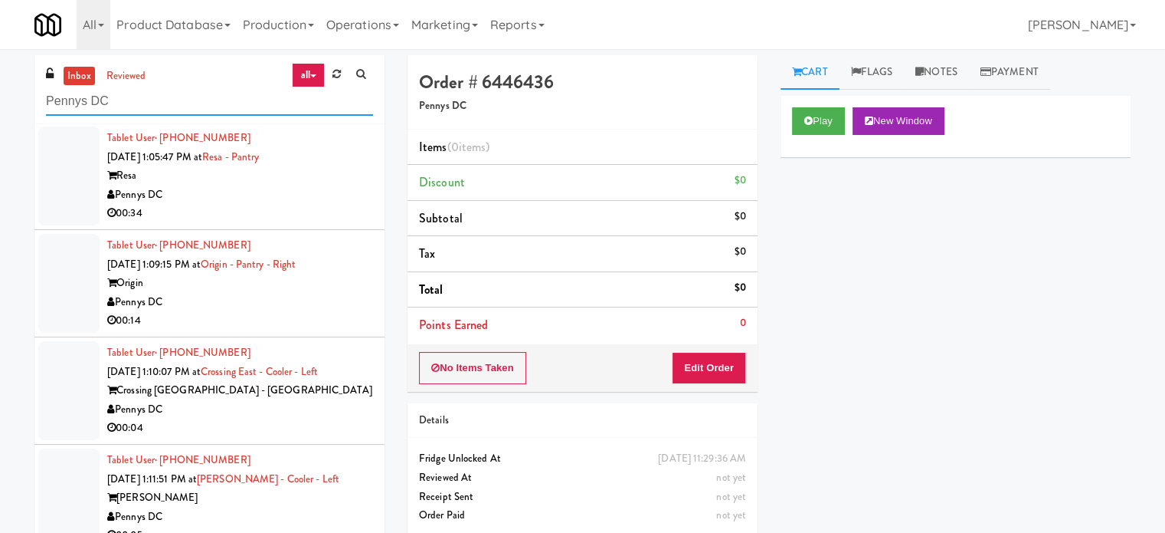
scroll to position [3678, 0]
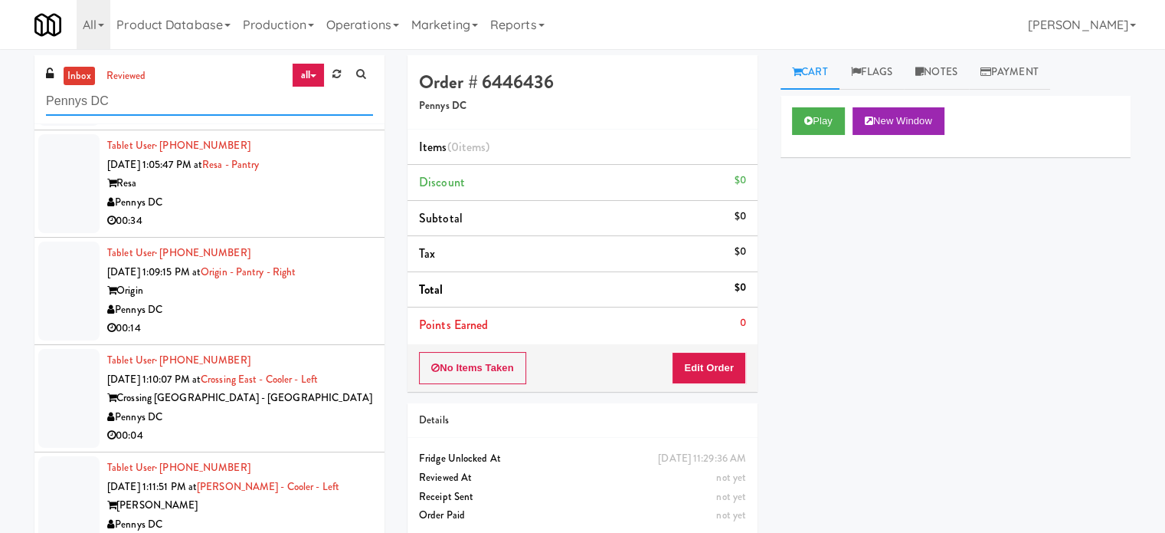
type input "Pennys DC"
click at [270, 320] on div "Pennys DC" at bounding box center [240, 309] width 266 height 19
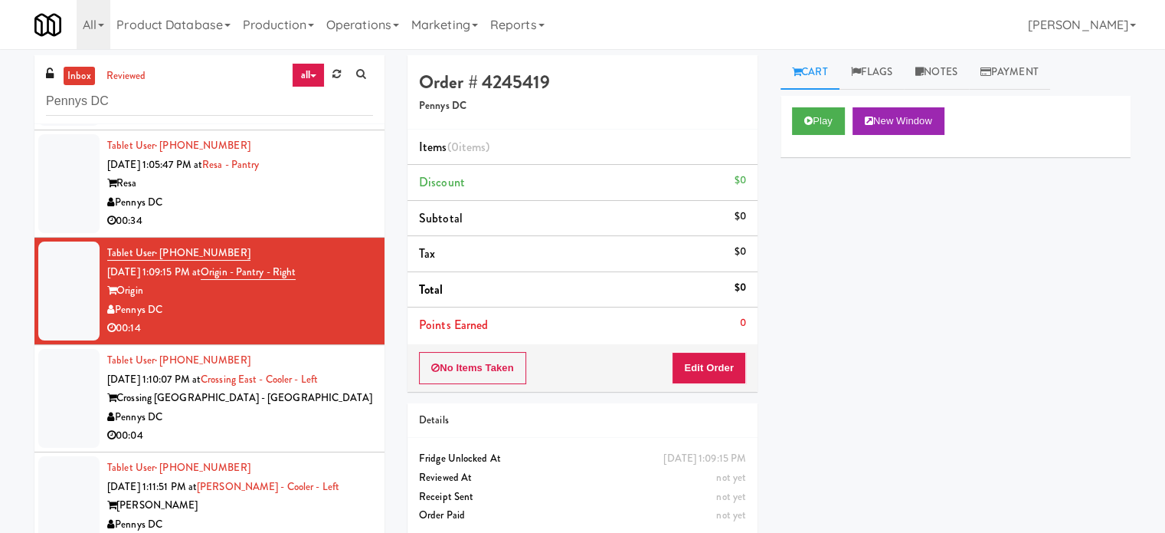
click at [274, 230] on div "00:34" at bounding box center [240, 220] width 266 height 19
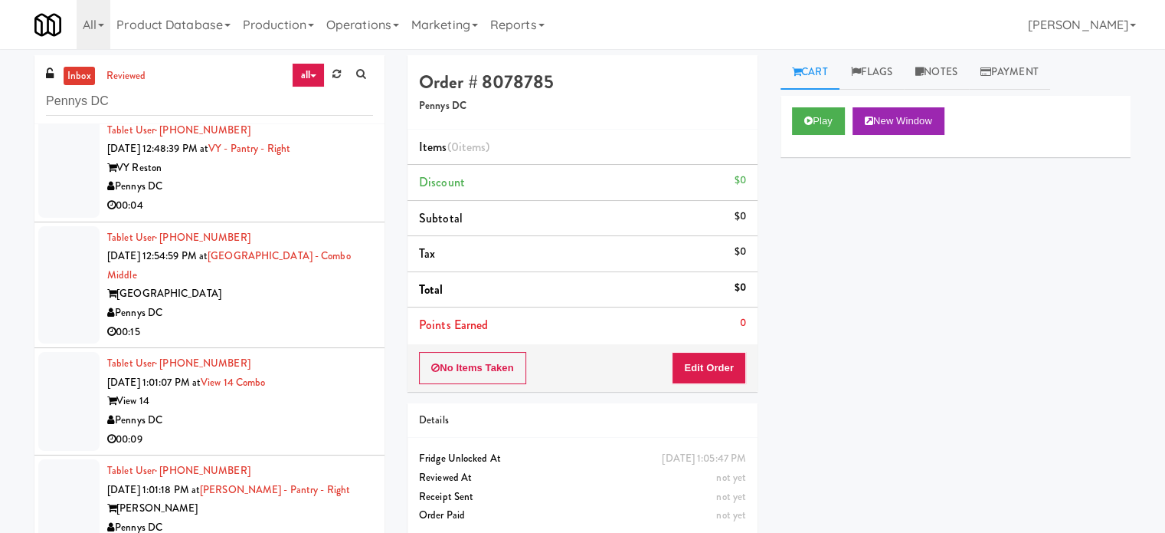
scroll to position [3065, 0]
